Goal: Information Seeking & Learning: Learn about a topic

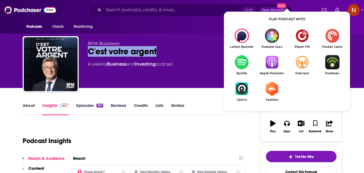
drag, startPoint x: 88, startPoint y: 52, endPoint x: 159, endPoint y: 52, distance: 71.2
click at [159, 52] on div "C'est votre argent 72" at bounding box center [170, 51] width 165 height 11
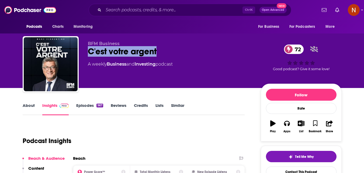
copy h2 "C'est votre argent"
click at [121, 9] on input "Search podcasts, credits, & more..." at bounding box center [173, 10] width 139 height 9
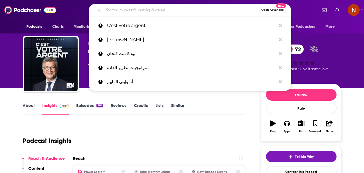
paste input "C'est votre argent"
type input "C'est votre argent"
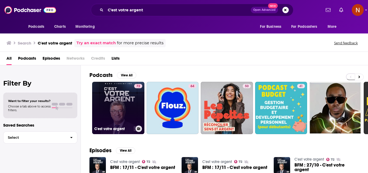
click at [116, 94] on link "72 C'est votre argent" at bounding box center [118, 108] width 52 height 52
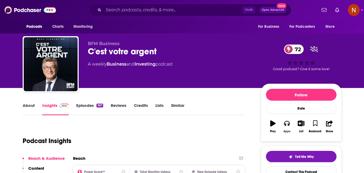
click at [286, 124] on icon "button" at bounding box center [287, 123] width 6 height 5
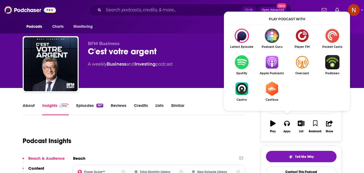
drag, startPoint x: 244, startPoint y: 64, endPoint x: 201, endPoint y: 126, distance: 75.9
click at [200, 126] on div "Podcast Insights" at bounding box center [132, 138] width 218 height 28
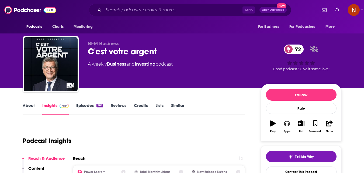
drag, startPoint x: 287, startPoint y: 123, endPoint x: 291, endPoint y: 118, distance: 6.0
click at [287, 123] on icon "button" at bounding box center [287, 123] width 6 height 6
